Goal: Transaction & Acquisition: Obtain resource

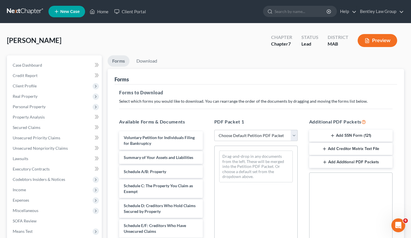
click at [294, 137] on select "Choose Default Petition PDF Packet Complete Bankruptcy Petition (all forms and …" at bounding box center [255, 136] width 83 height 12
select select "0"
click at [214, 130] on select "Choose Default Petition PDF Packet Complete Bankruptcy Petition (all forms and …" at bounding box center [255, 136] width 83 height 12
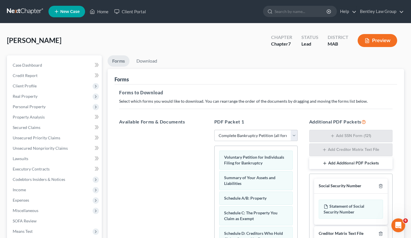
click at [329, 162] on button "Add Additional PDF Packets" at bounding box center [350, 163] width 83 height 12
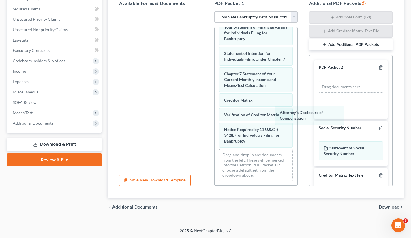
scroll to position [219, 0]
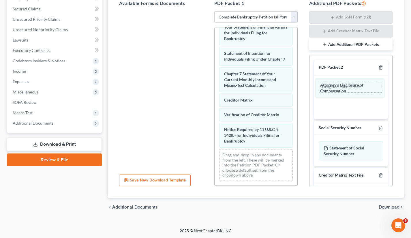
drag, startPoint x: 251, startPoint y: 137, endPoint x: 347, endPoint y: 87, distance: 108.1
click at [297, 87] on div "Attorney's Disclosure of Compensation Voluntary Petition for Individuals Filing…" at bounding box center [255, -1] width 83 height 371
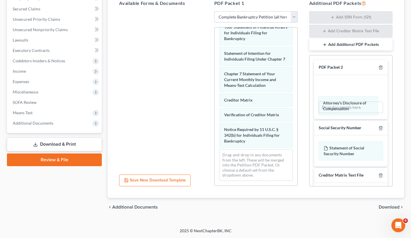
drag, startPoint x: 347, startPoint y: 87, endPoint x: 346, endPoint y: 102, distance: 15.6
click at [346, 102] on div "Attorney's Disclosure of Compensation Attorney's Disclosure of Compensation Att…" at bounding box center [350, 97] width 73 height 44
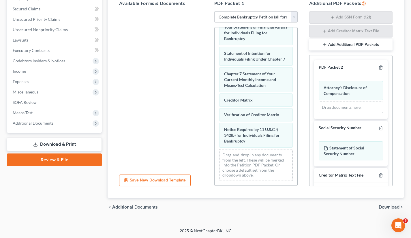
click at [195, 179] on div "Available Forms & Documents Save New Download Template" at bounding box center [160, 93] width 95 height 196
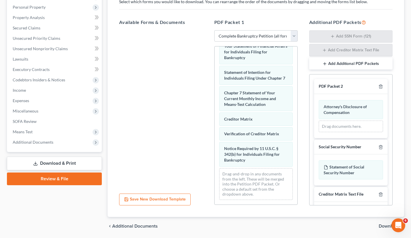
scroll to position [100, 0]
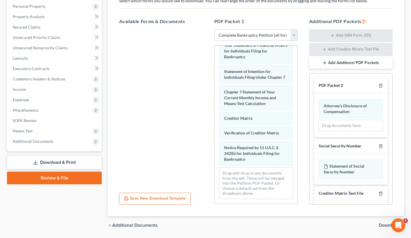
click at [351, 63] on button "Add Additional PDF Packets" at bounding box center [350, 63] width 83 height 12
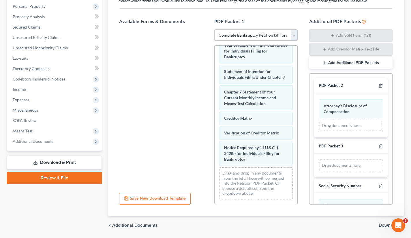
click at [293, 35] on select "Choose Default Petition PDF Packet Complete Bankruptcy Petition (all forms and …" at bounding box center [255, 35] width 83 height 12
click at [378, 146] on icon "button" at bounding box center [380, 146] width 5 height 5
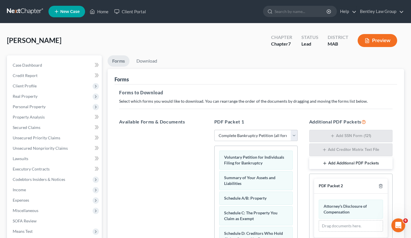
scroll to position [118, 0]
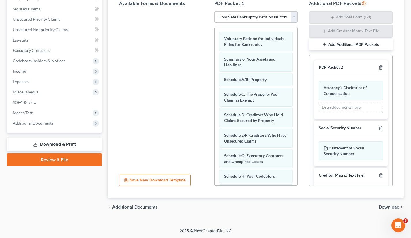
click at [383, 207] on span "Download" at bounding box center [388, 207] width 21 height 5
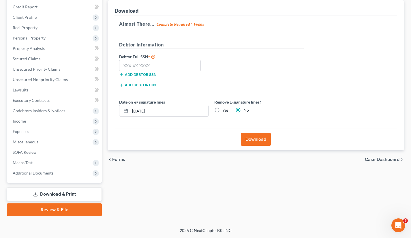
scroll to position [68, 0]
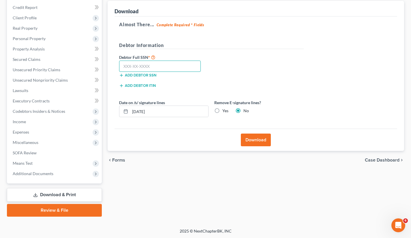
click at [154, 67] on input "text" at bounding box center [160, 67] width 82 height 12
type input "032-68-8355"
click at [280, 83] on div "Add debtor ITIN" at bounding box center [211, 87] width 190 height 10
click at [222, 111] on label "Yes" at bounding box center [225, 111] width 6 height 6
click at [225, 111] on input "Yes" at bounding box center [227, 110] width 4 height 4
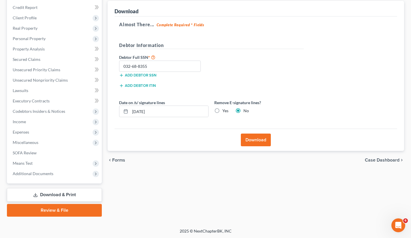
radio input "true"
radio input "false"
click at [186, 110] on input "[DATE]" at bounding box center [169, 111] width 78 height 11
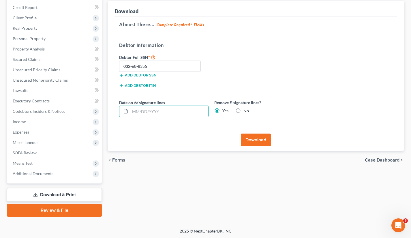
click at [252, 141] on button "Download" at bounding box center [256, 139] width 30 height 13
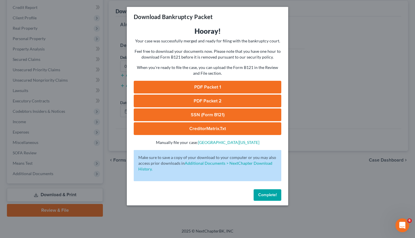
click at [319, 146] on div "Download Bankruptcy Packet Hooray! Your case was successfully merged and ready …" at bounding box center [207, 119] width 415 height 238
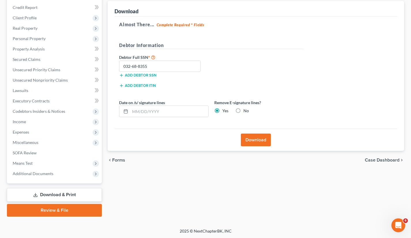
click at [61, 175] on span "Additional Documents" at bounding box center [55, 173] width 94 height 10
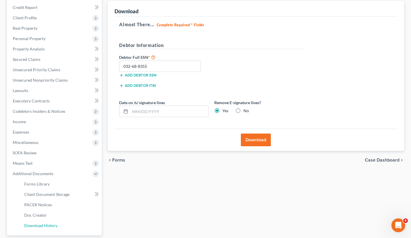
click at [53, 225] on span "Download History" at bounding box center [40, 225] width 33 height 5
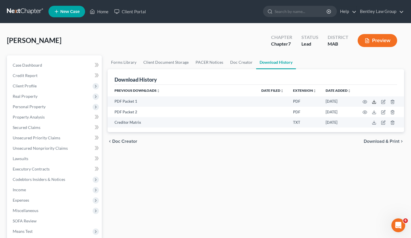
click at [374, 103] on icon at bounding box center [373, 101] width 5 height 5
click at [373, 112] on polyline at bounding box center [374, 112] width 2 height 1
click at [373, 123] on icon at bounding box center [373, 122] width 5 height 5
click at [392, 101] on polyline "button" at bounding box center [392, 101] width 3 height 0
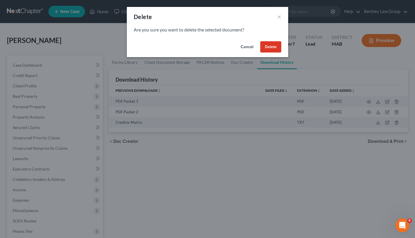
click at [273, 50] on button "Delete" at bounding box center [270, 47] width 21 height 12
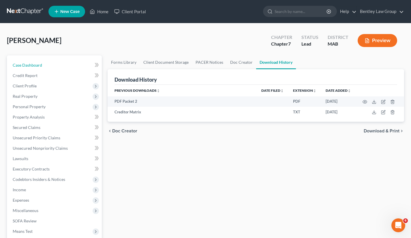
click at [46, 67] on link "Case Dashboard" at bounding box center [55, 65] width 94 height 10
select select "10"
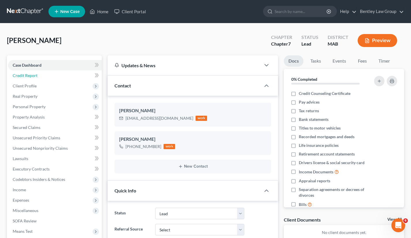
click at [39, 77] on link "Credit Report" at bounding box center [55, 75] width 94 height 10
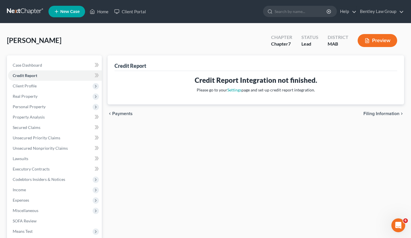
click at [39, 85] on span "Client Profile" at bounding box center [55, 86] width 94 height 10
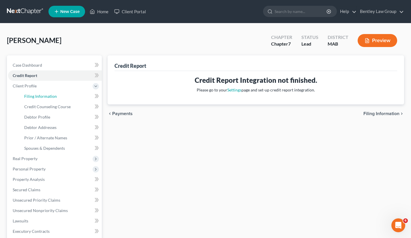
click at [41, 100] on link "Filing Information" at bounding box center [61, 96] width 82 height 10
select select "1"
select select "0"
select select "22"
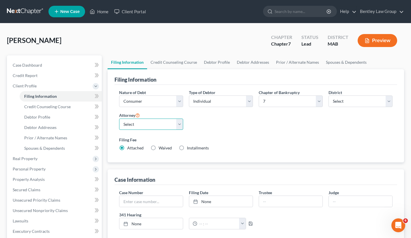
click at [182, 126] on select "Select [PERSON_NAME] - MAB [PERSON_NAME]" at bounding box center [151, 124] width 64 height 12
select select "0"
click at [119, 118] on select "Select [PERSON_NAME] - MAB [PERSON_NAME]" at bounding box center [151, 124] width 64 height 12
click at [380, 39] on button "Preview" at bounding box center [376, 40] width 39 height 13
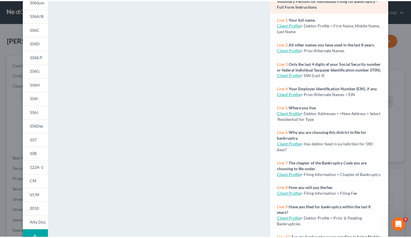
scroll to position [87, 0]
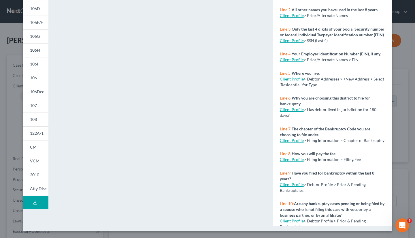
click at [410, 8] on div "Petition Preview Voluntary Petition for Individuals Filing for Bankruptcy × 101…" at bounding box center [207, 119] width 415 height 238
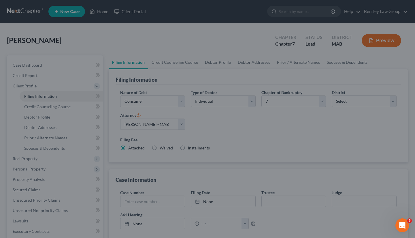
click at [410, 8] on div "Petition Preview Voluntary Petition for Individuals Filing for Bankruptcy × 101…" at bounding box center [207, 119] width 415 height 238
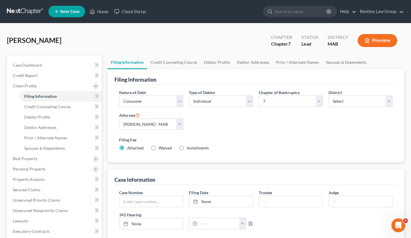
scroll to position [165, 0]
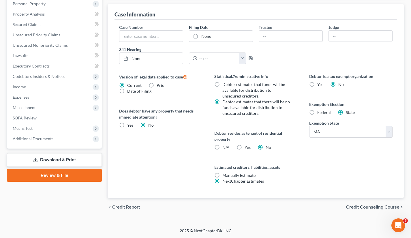
click at [67, 158] on link "Download & Print" at bounding box center [54, 160] width 95 height 14
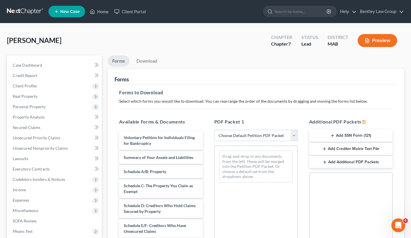
click at [294, 135] on select "Choose Default Petition PDF Packet Complete Bankruptcy Petition (all forms and …" at bounding box center [255, 136] width 83 height 12
select select "0"
click at [214, 130] on select "Choose Default Petition PDF Packet Complete Bankruptcy Petition (all forms and …" at bounding box center [255, 136] width 83 height 12
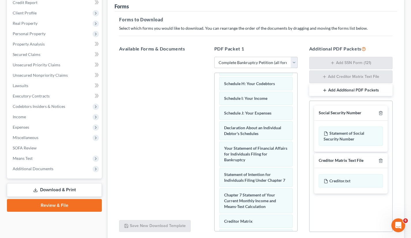
scroll to position [239, 0]
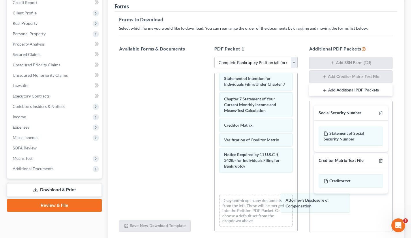
drag, startPoint x: 268, startPoint y: 189, endPoint x: 330, endPoint y: 208, distance: 64.6
click at [297, 208] on div "Attorney's Disclosure of Compensation Voluntary Petition for Individuals Filing…" at bounding box center [255, 35] width 83 height 392
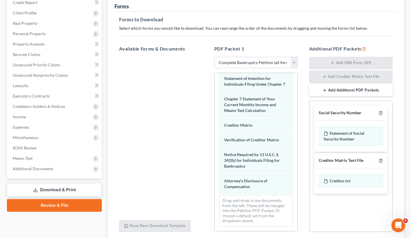
click at [360, 89] on button "Add Additional PDF Packets" at bounding box center [350, 90] width 83 height 12
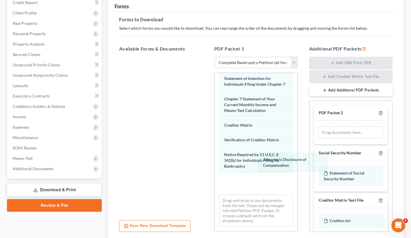
scroll to position [219, 0]
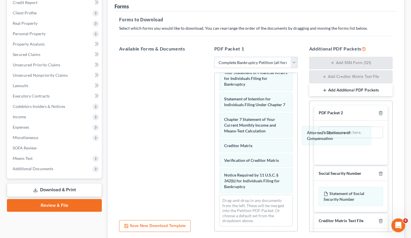
drag, startPoint x: 251, startPoint y: 184, endPoint x: 335, endPoint y: 135, distance: 97.4
click at [297, 135] on div "Attorney's Disclosure of Compensation Voluntary Petition for Individuals Filing…" at bounding box center [255, 44] width 83 height 371
click at [60, 173] on span "Additional Documents" at bounding box center [55, 168] width 94 height 10
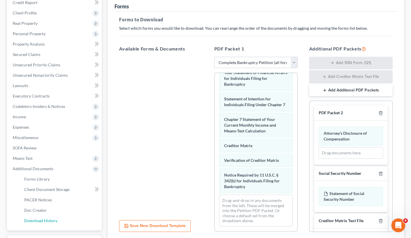
click at [50, 219] on span "Download History" at bounding box center [40, 220] width 33 height 5
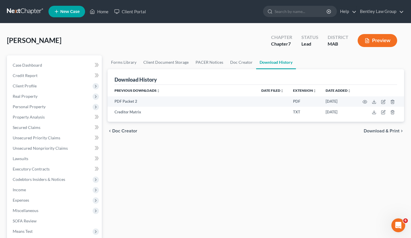
click at [391, 99] on td at bounding box center [379, 101] width 48 height 10
click at [393, 102] on line "button" at bounding box center [393, 101] width 0 height 1
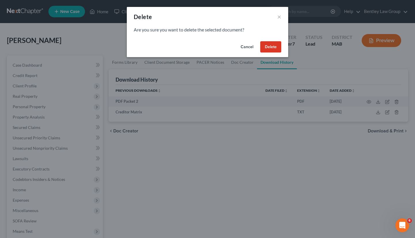
click at [274, 43] on button "Delete" at bounding box center [270, 47] width 21 height 12
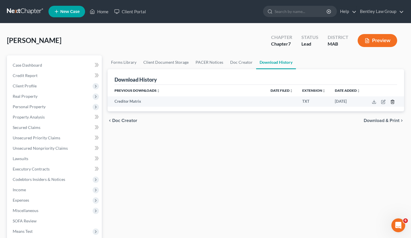
click at [393, 101] on icon "button" at bounding box center [392, 101] width 5 height 5
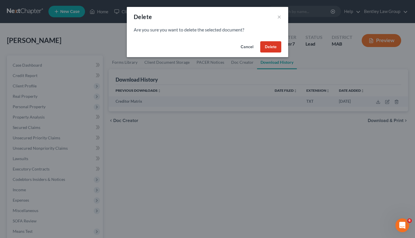
click at [270, 46] on button "Delete" at bounding box center [270, 47] width 21 height 12
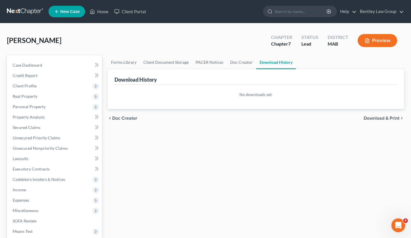
scroll to position [120, 0]
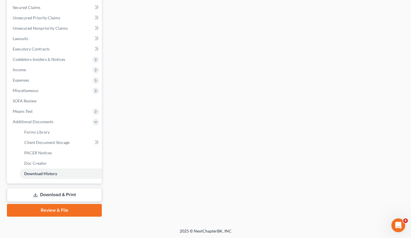
click at [64, 193] on link "Download & Print" at bounding box center [54, 195] width 95 height 14
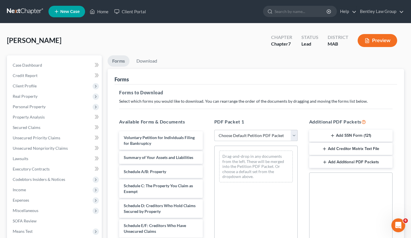
click at [294, 137] on select "Choose Default Petition PDF Packet Complete Bankruptcy Petition (all forms and …" at bounding box center [255, 136] width 83 height 12
select select "0"
click at [214, 130] on select "Choose Default Petition PDF Packet Complete Bankruptcy Petition (all forms and …" at bounding box center [255, 136] width 83 height 12
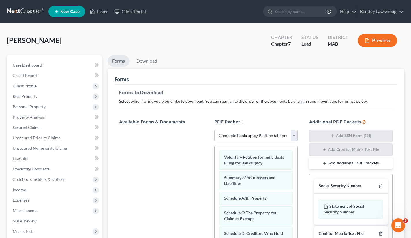
scroll to position [118, 0]
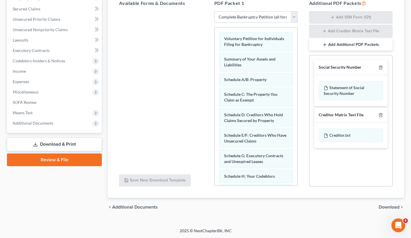
click at [329, 45] on button "Add Additional PDF Packets" at bounding box center [350, 45] width 83 height 12
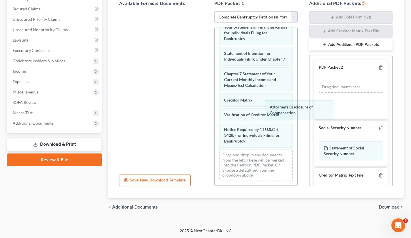
scroll to position [219, 0]
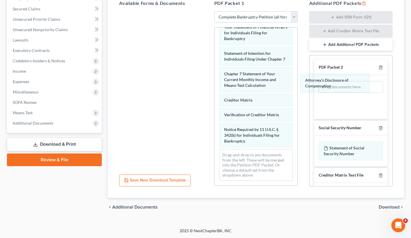
drag, startPoint x: 260, startPoint y: 138, endPoint x: 349, endPoint y: 71, distance: 111.1
click at [297, 71] on div "Attorney's Disclosure of Compensation Voluntary Petition for Individuals Filing…" at bounding box center [255, -1] width 83 height 371
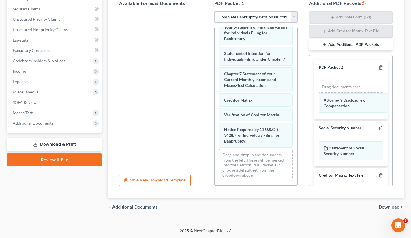
click at [349, 71] on div "PDF Packet 2" at bounding box center [350, 67] width 73 height 15
click at [349, 72] on div "PDF Packet 2" at bounding box center [350, 67] width 73 height 15
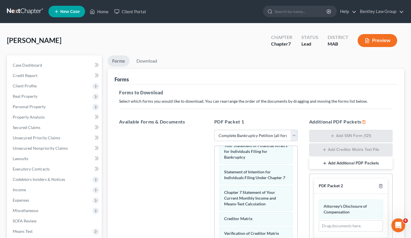
scroll to position [118, 0]
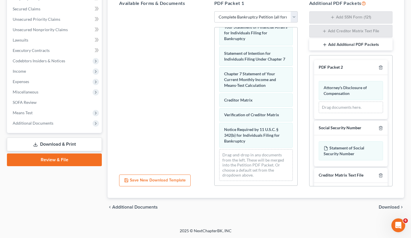
click at [383, 205] on span "Download" at bounding box center [388, 207] width 21 height 5
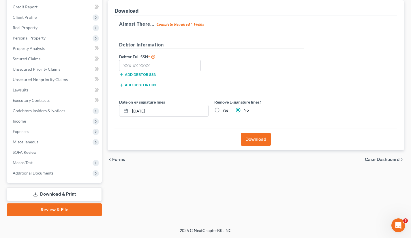
scroll to position [68, 0]
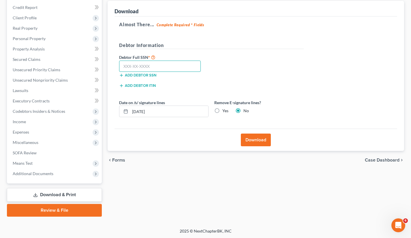
click at [155, 67] on input "text" at bounding box center [160, 67] width 82 height 12
type input "032-68-8355"
click at [222, 110] on label "Yes" at bounding box center [225, 111] width 6 height 6
click at [225, 110] on input "Yes" at bounding box center [227, 110] width 4 height 4
radio input "true"
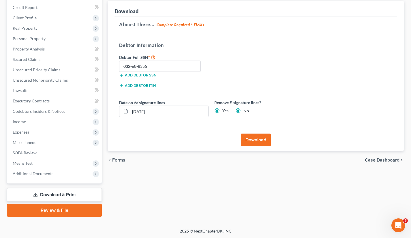
radio input "false"
click at [193, 112] on input "[DATE]" at bounding box center [169, 111] width 78 height 11
click at [254, 139] on button "Download" at bounding box center [256, 139] width 30 height 13
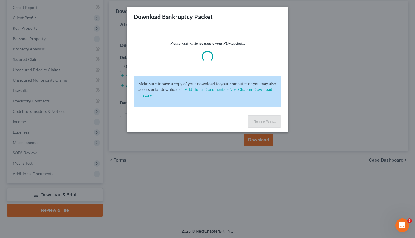
click at [225, 178] on div "Download Bankruptcy Packet Please wait while we merge your PDF packet... Make s…" at bounding box center [207, 119] width 415 height 238
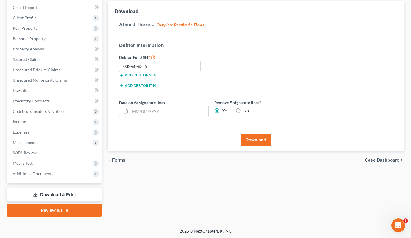
click at [78, 173] on span "Additional Documents" at bounding box center [55, 173] width 94 height 10
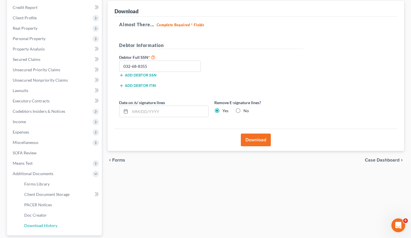
click at [86, 223] on link "Download History" at bounding box center [61, 225] width 82 height 10
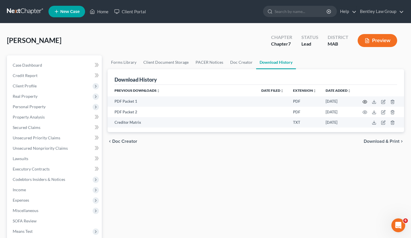
click at [364, 101] on icon "button" at bounding box center [364, 101] width 5 height 5
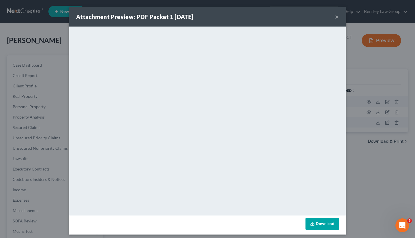
click at [335, 18] on button "×" at bounding box center [337, 16] width 4 height 7
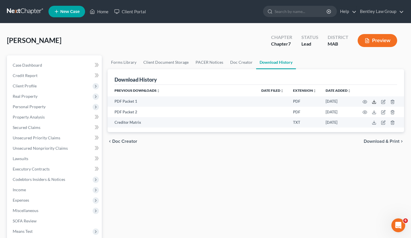
click at [374, 102] on icon at bounding box center [373, 101] width 5 height 5
click at [373, 113] on icon at bounding box center [373, 112] width 5 height 5
click at [373, 123] on icon at bounding box center [373, 122] width 5 height 5
